Goal: Task Accomplishment & Management: Manage account settings

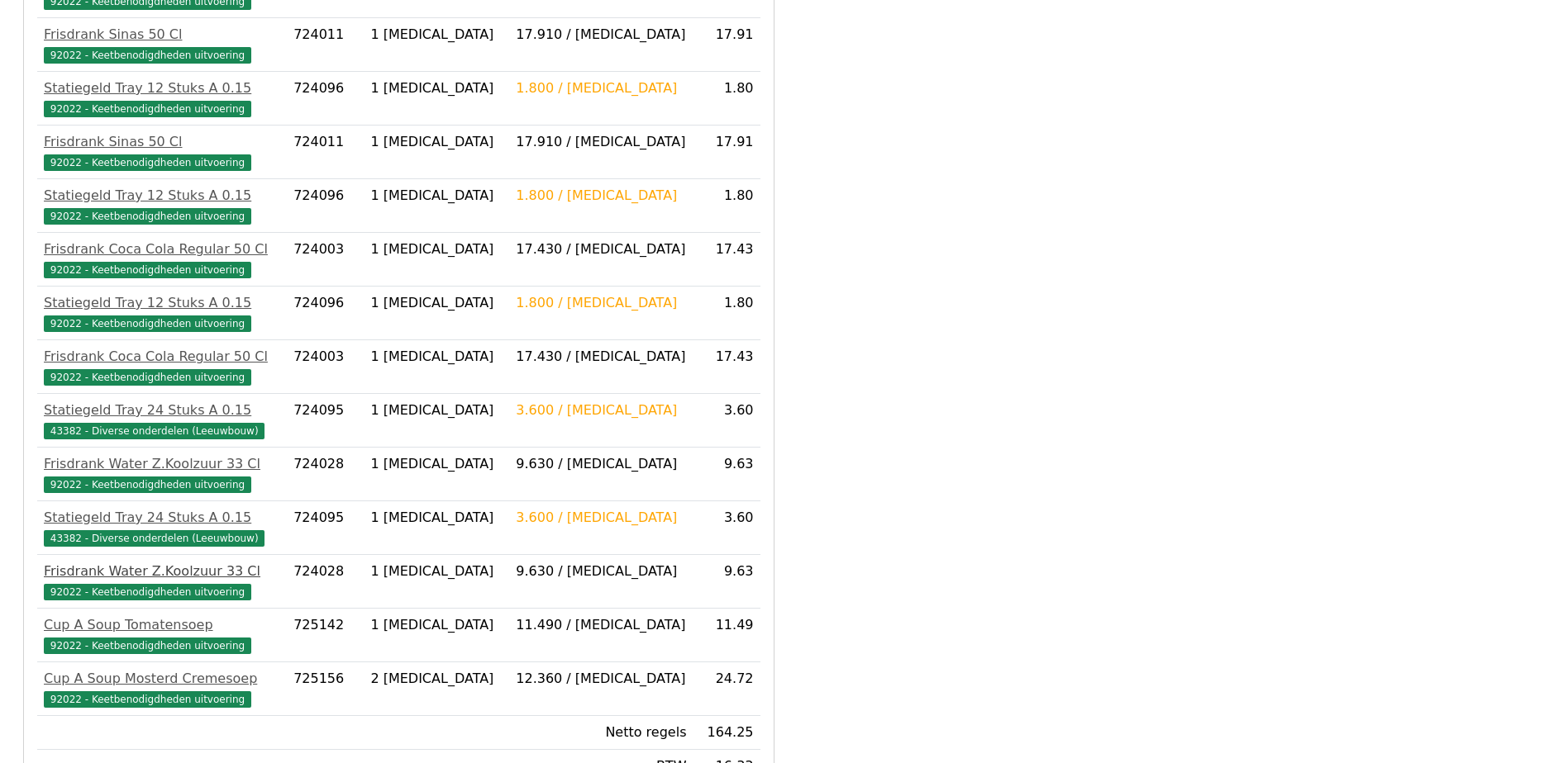
scroll to position [650, 0]
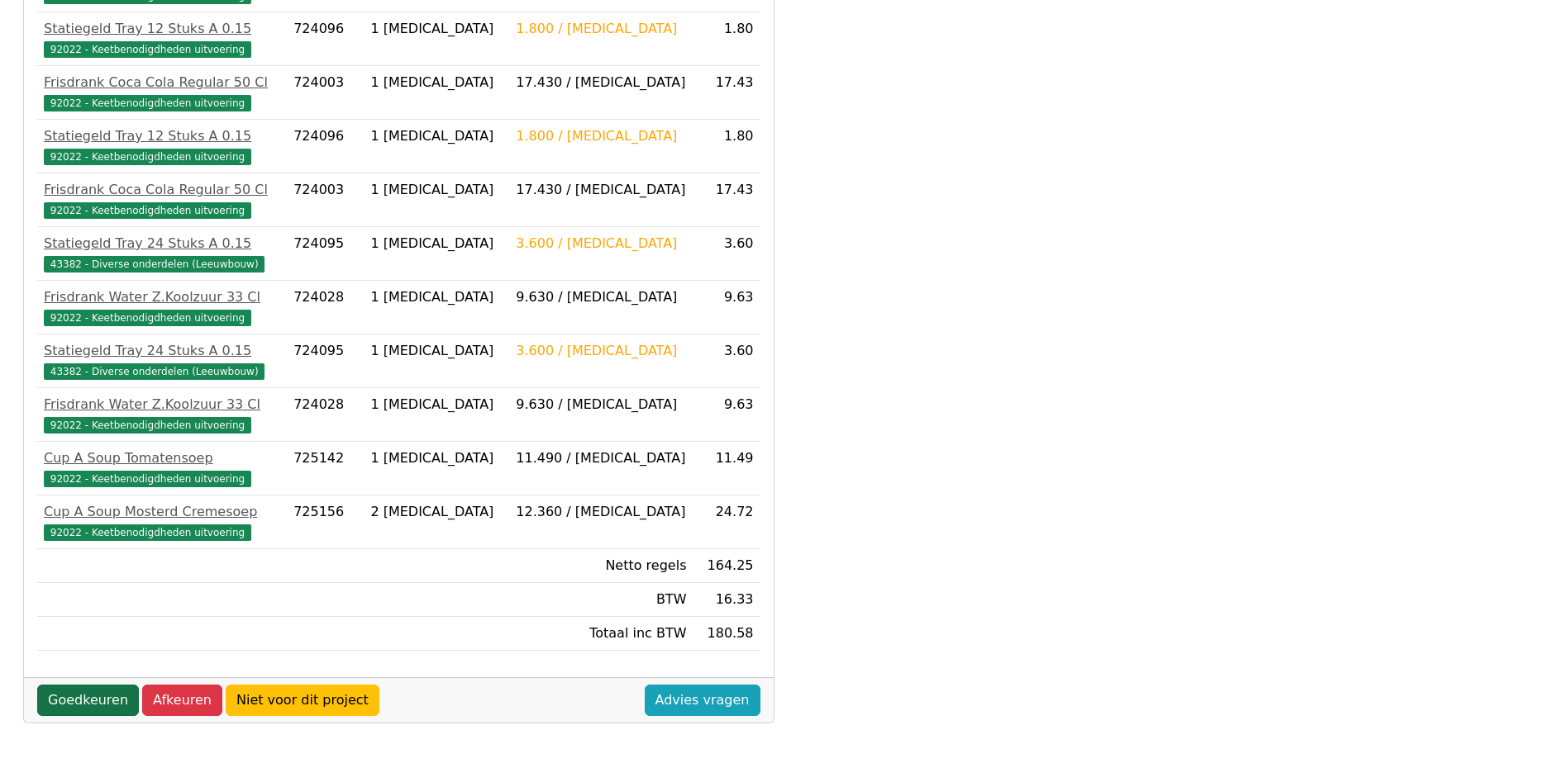
click at [81, 701] on link "Goedkeuren" at bounding box center [88, 701] width 101 height 31
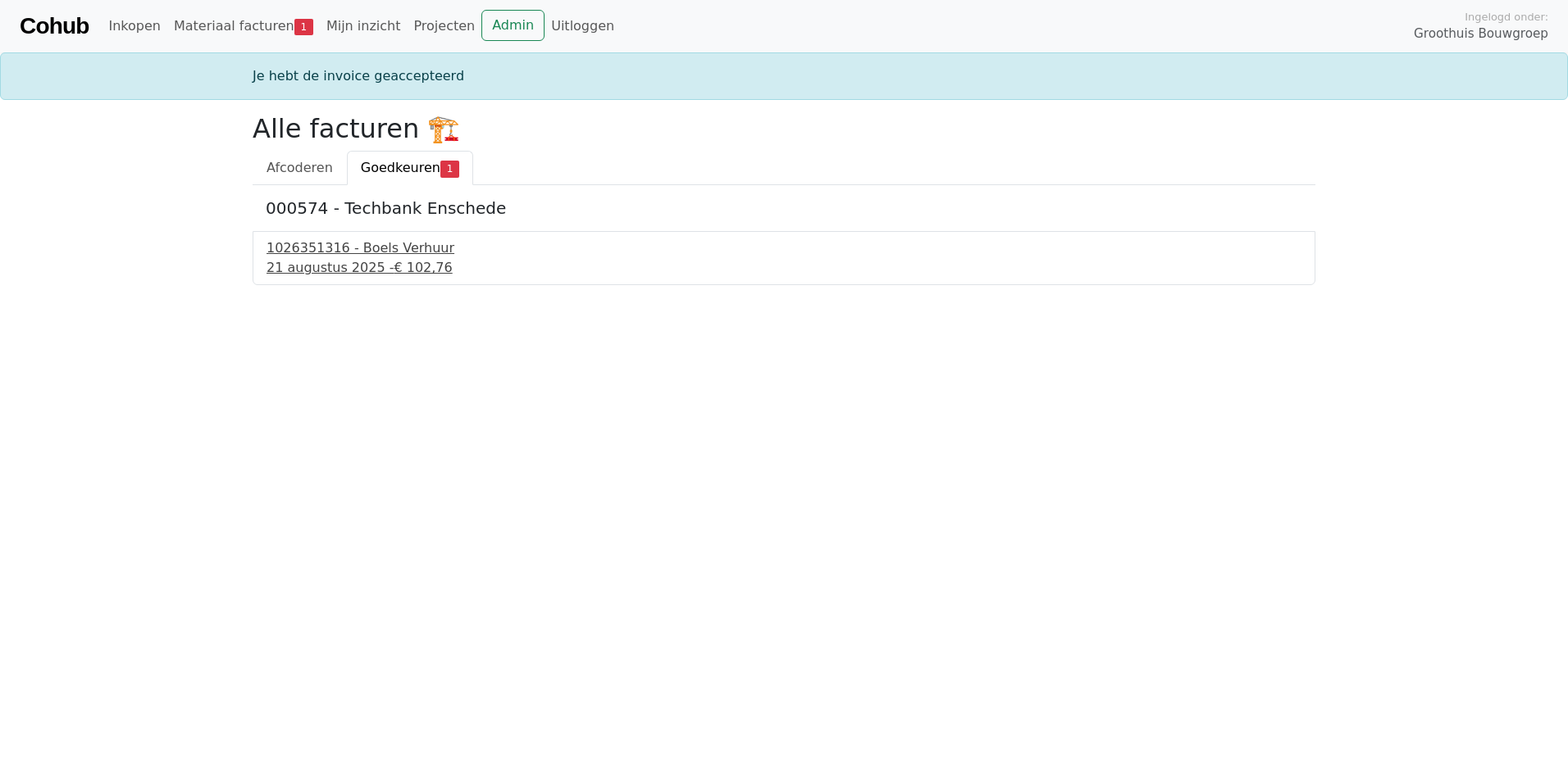
click at [356, 275] on div "21 augustus 2025 - € 102,76" at bounding box center [784, 268] width 1034 height 20
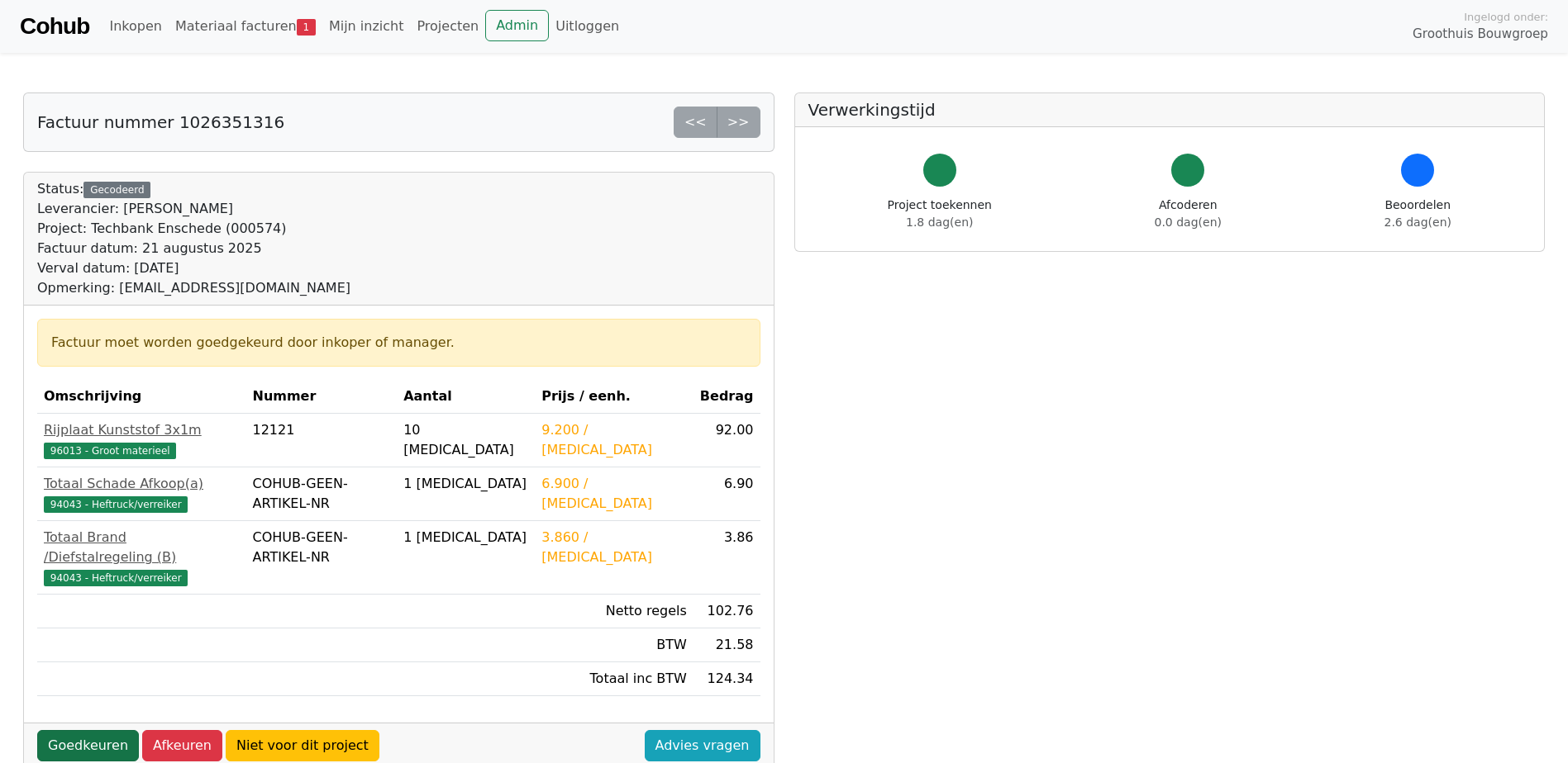
click at [81, 731] on link "Goedkeuren" at bounding box center [88, 746] width 101 height 31
